Goal: Task Accomplishment & Management: Manage account settings

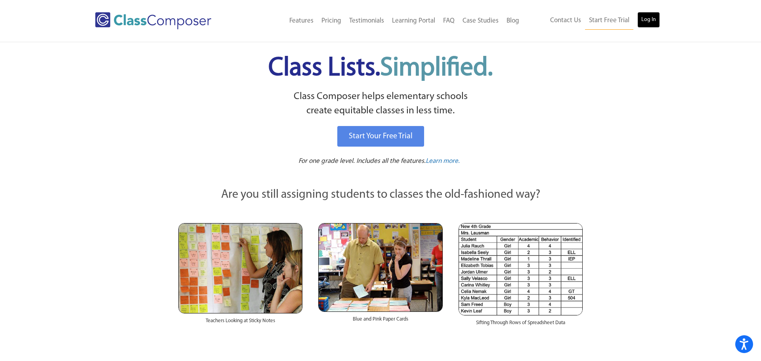
click at [646, 20] on link "Log In" at bounding box center [648, 20] width 23 height 16
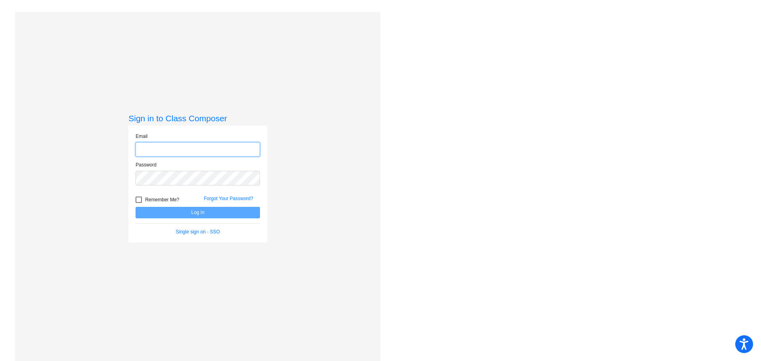
type input "brianna_collins@lkstevens.wednet.edu"
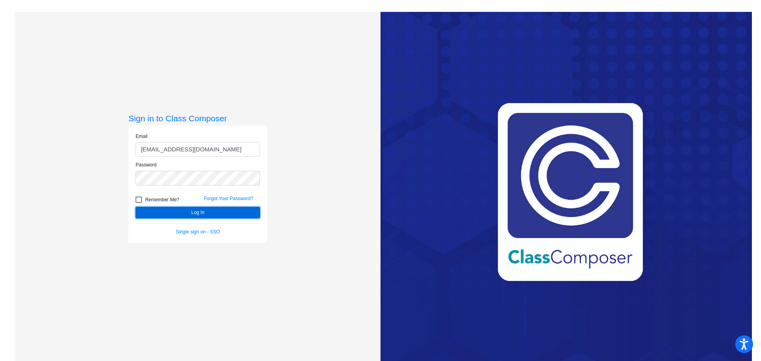
click at [197, 211] on button "Log In" at bounding box center [198, 212] width 124 height 11
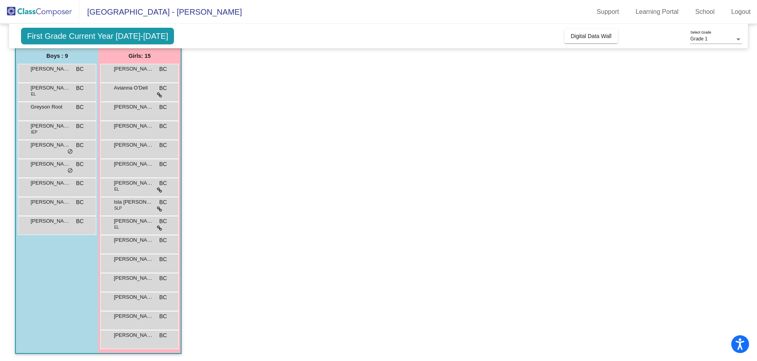
scroll to position [64, 0]
click at [64, 73] on div "Abel George BC lock do_not_disturb_alt" at bounding box center [56, 71] width 76 height 16
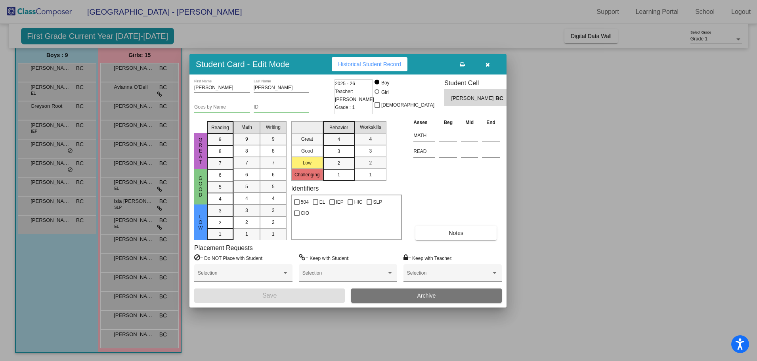
click at [486, 65] on icon "button" at bounding box center [488, 65] width 4 height 6
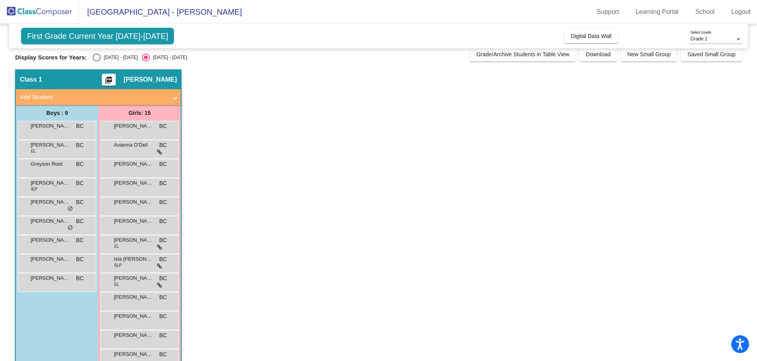
scroll to position [0, 0]
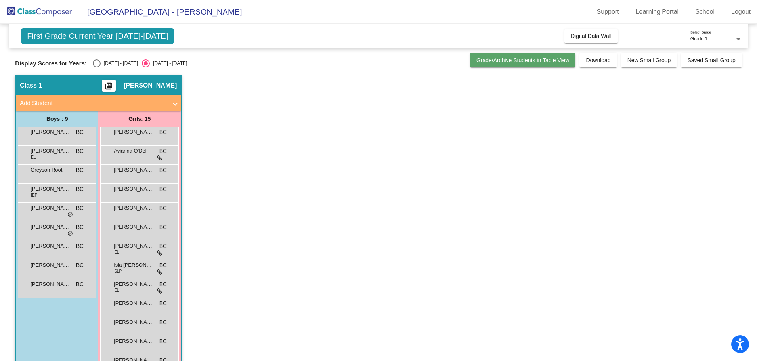
click at [553, 62] on span "Grade/Archive Students in Table View" at bounding box center [523, 60] width 93 height 6
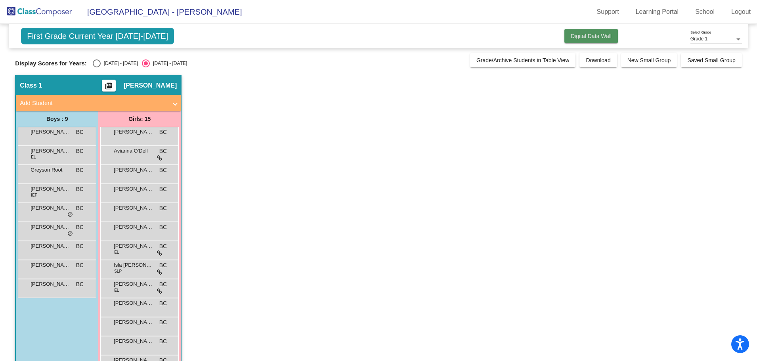
click at [593, 33] on span "Digital Data Wall" at bounding box center [591, 36] width 41 height 6
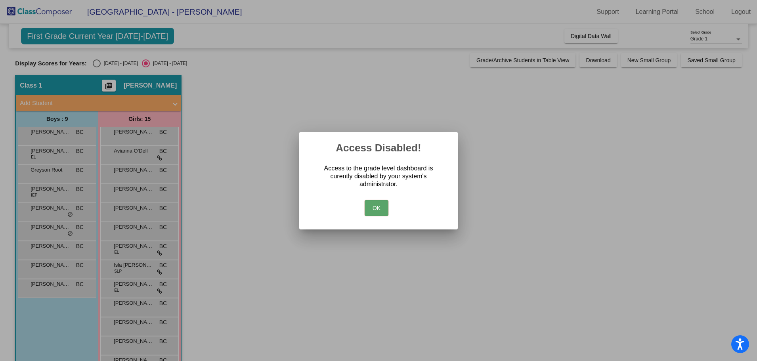
click at [380, 210] on button "OK" at bounding box center [377, 208] width 24 height 16
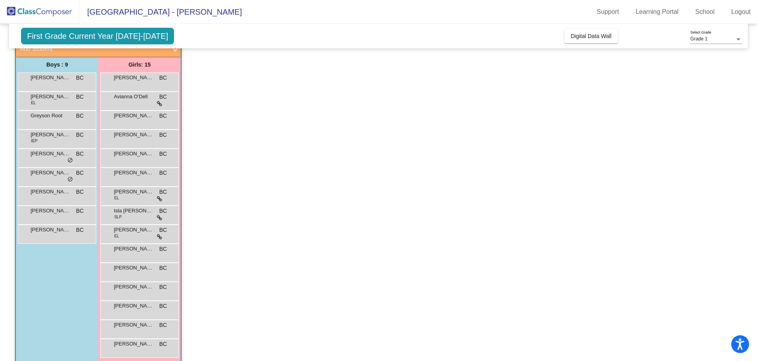
scroll to position [64, 0]
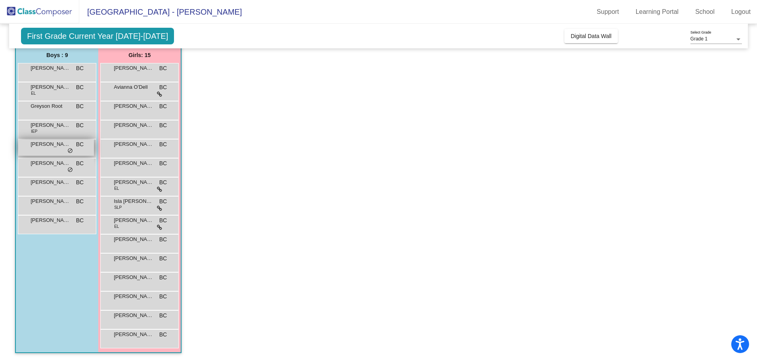
click at [60, 150] on div "Kasen Berry BC lock do_not_disturb_alt" at bounding box center [56, 148] width 76 height 16
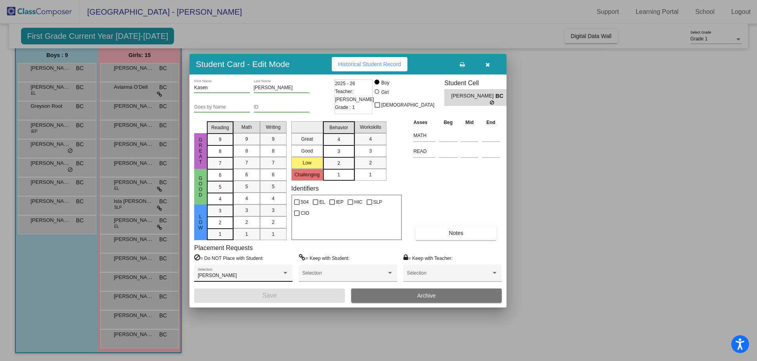
click at [289, 275] on div "Charles Lewandowski Selection" at bounding box center [243, 273] width 98 height 18
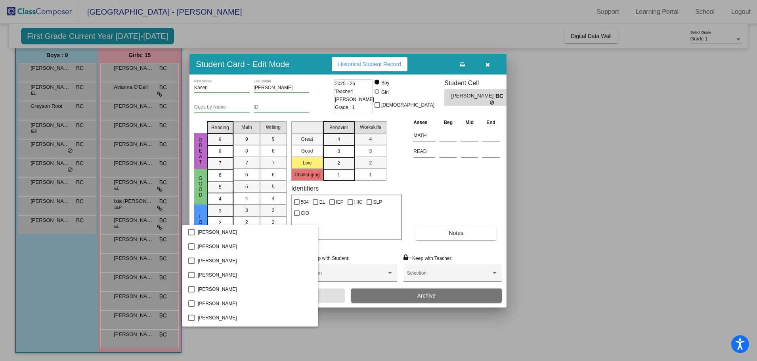
scroll to position [456, 0]
click at [530, 233] on div at bounding box center [378, 180] width 757 height 361
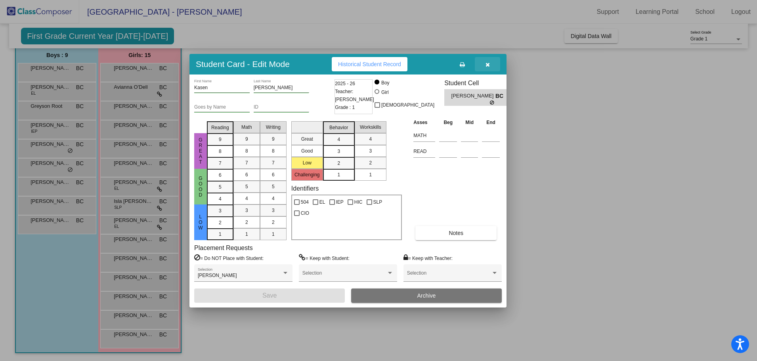
click at [484, 63] on button "button" at bounding box center [487, 64] width 25 height 14
